Goal: Information Seeking & Learning: Learn about a topic

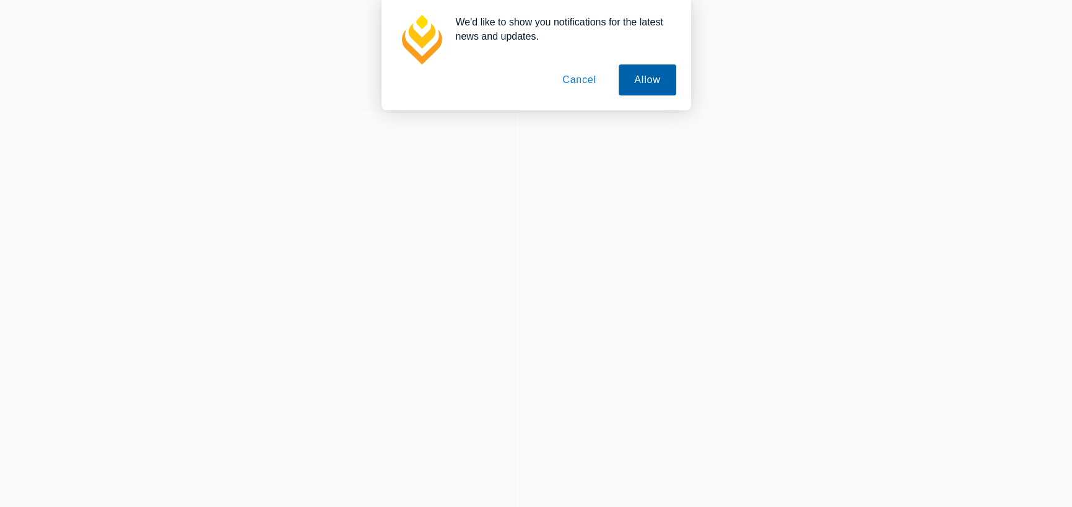
click at [646, 79] on button "Allow" at bounding box center [647, 79] width 57 height 31
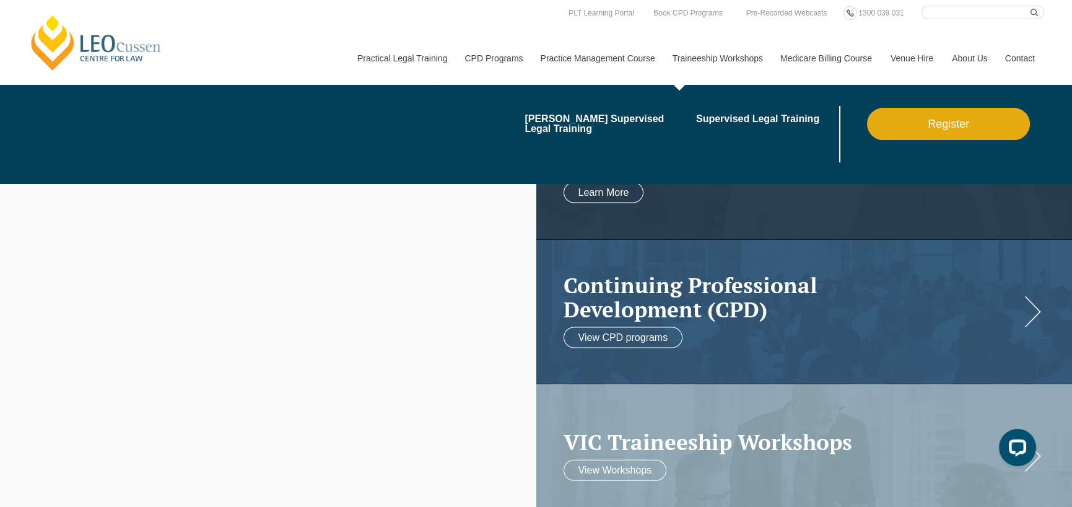
click at [725, 59] on link "Traineeship Workshops" at bounding box center [718, 58] width 108 height 53
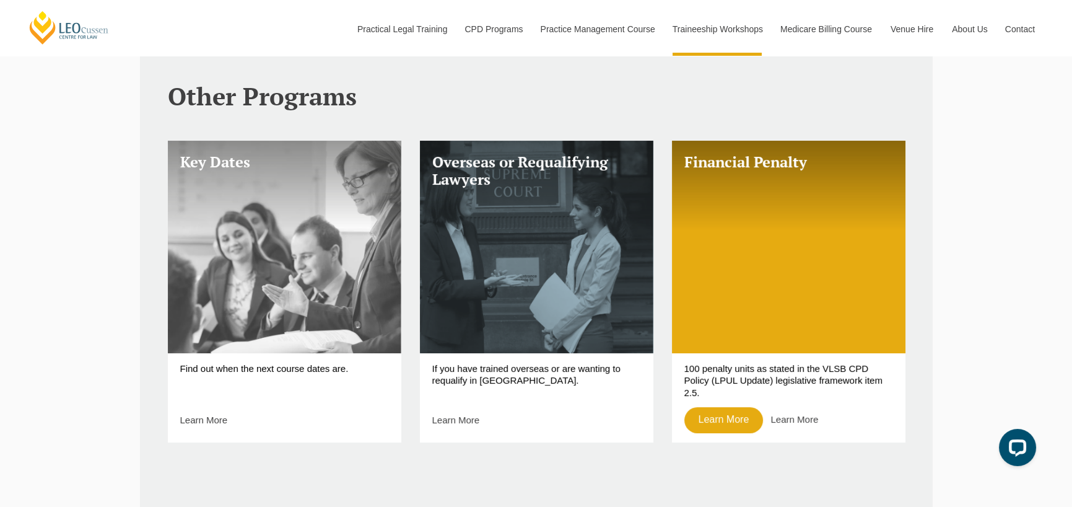
scroll to position [496, 0]
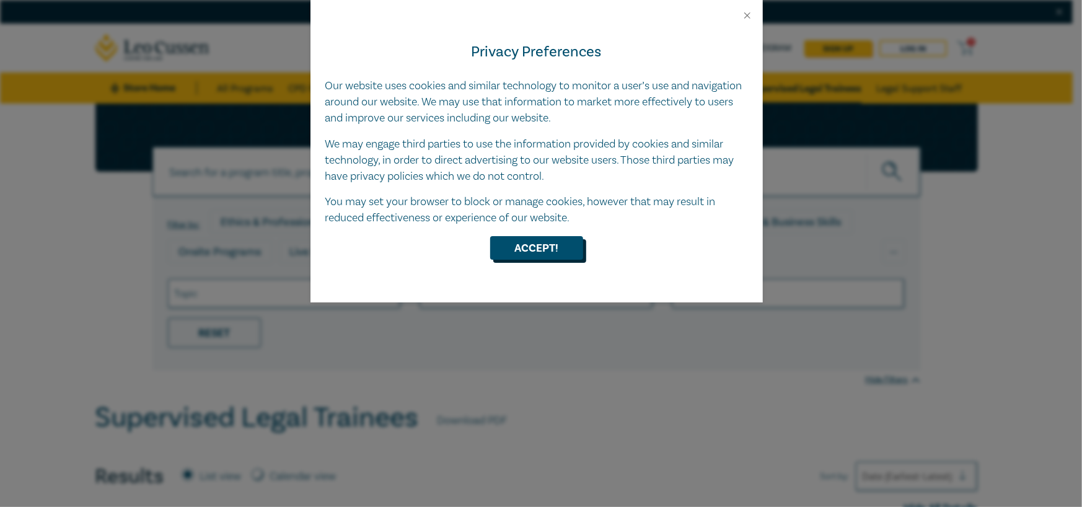
click at [563, 249] on button "Accept!" at bounding box center [536, 248] width 93 height 24
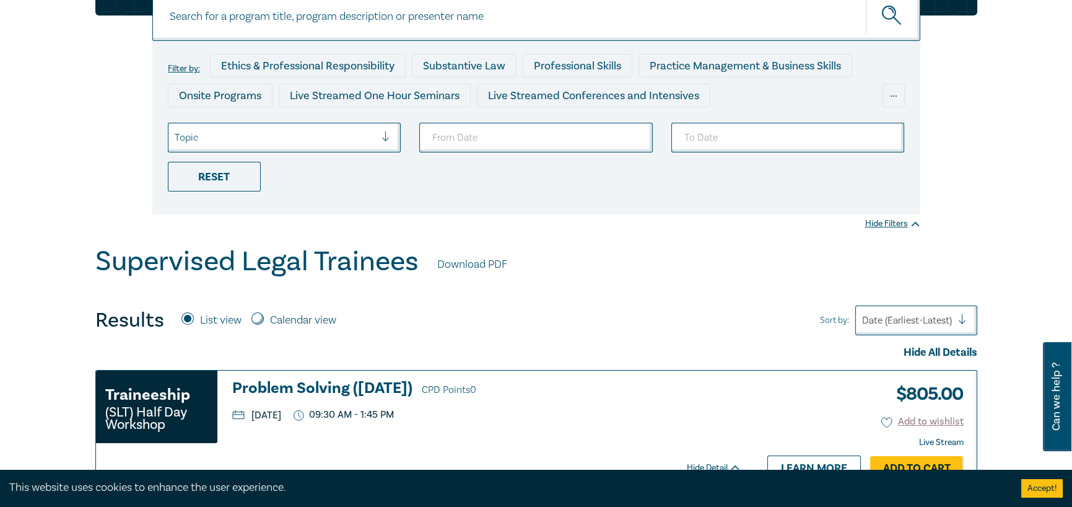
scroll to position [186, 0]
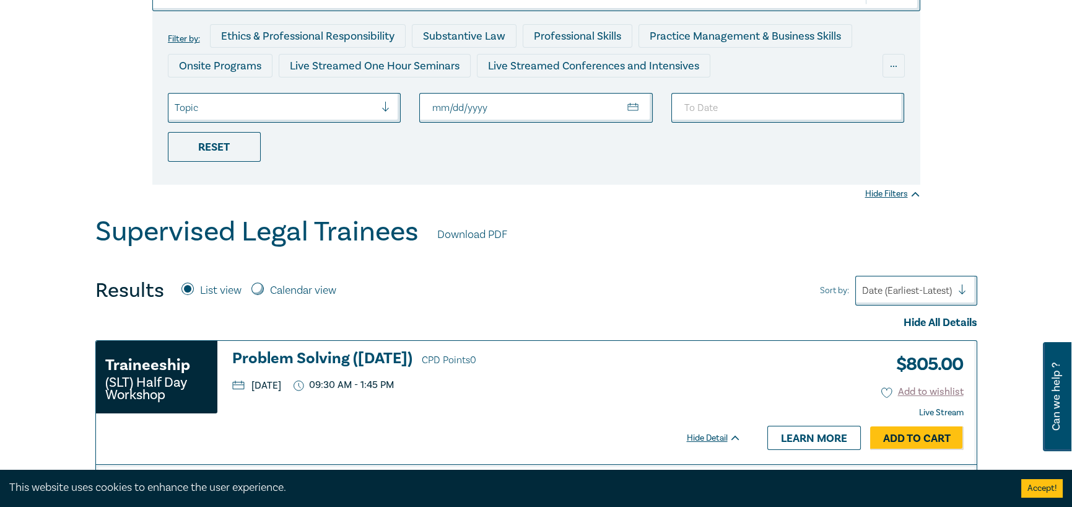
click at [478, 110] on input "From Date" at bounding box center [536, 108] width 234 height 30
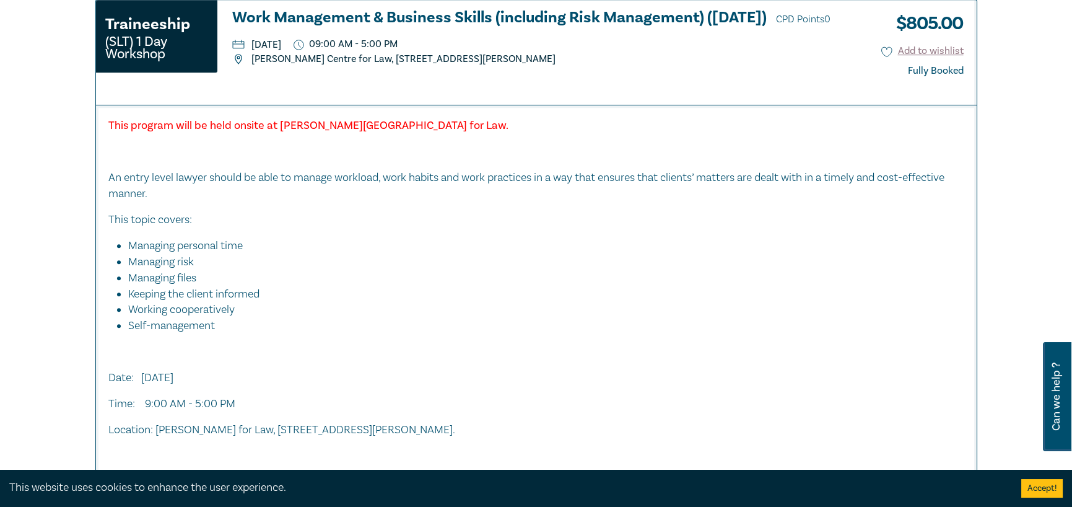
scroll to position [2169, 0]
click at [861, 296] on li "Keeping the client informed" at bounding box center [540, 294] width 824 height 16
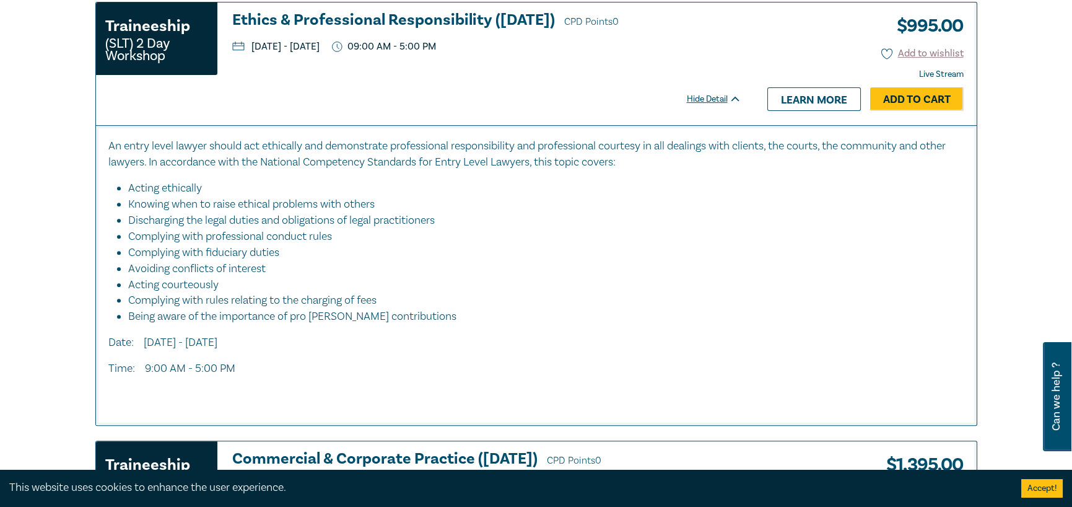
scroll to position [1301, 0]
